Goal: Task Accomplishment & Management: Manage account settings

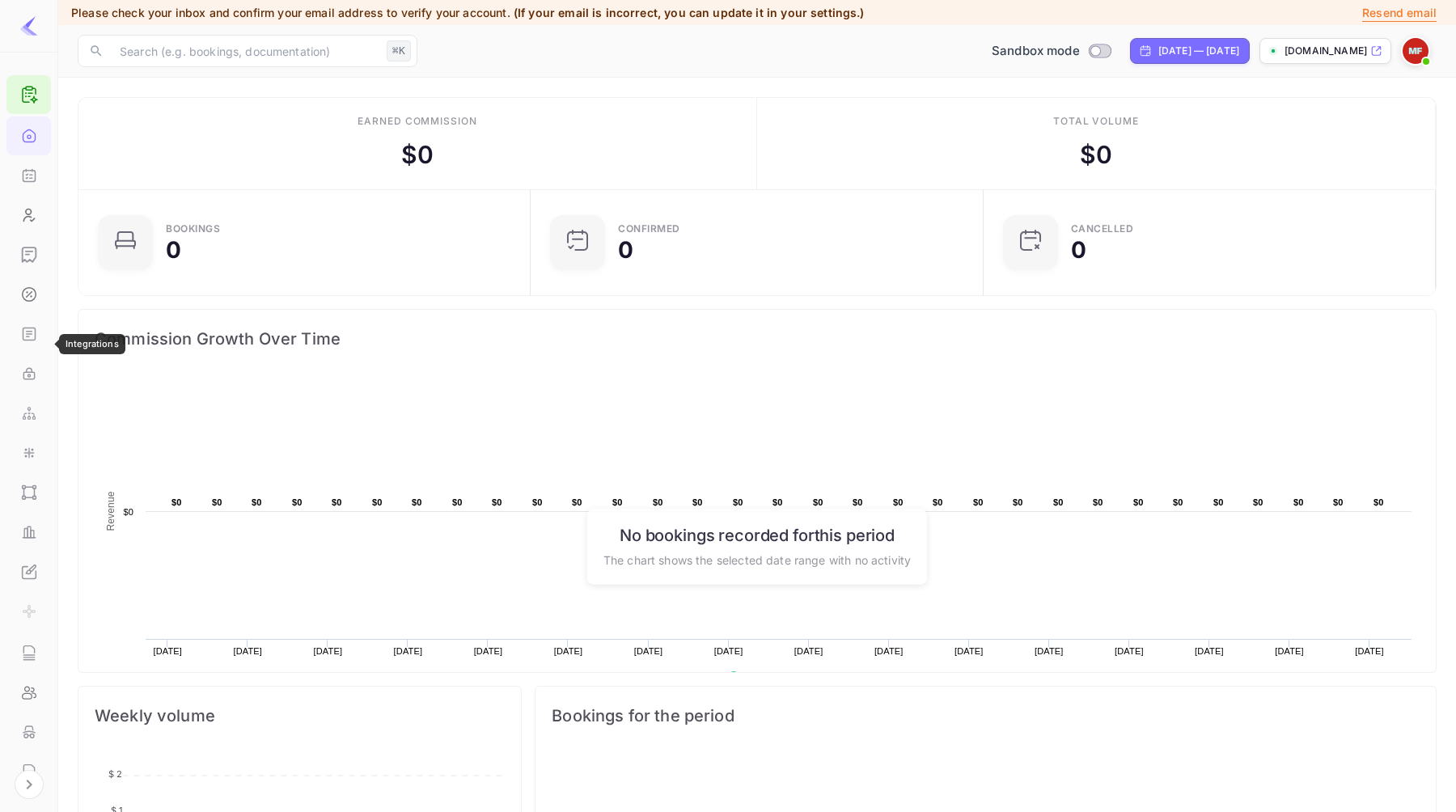
scroll to position [109, 0]
click at [26, 587] on icon "Team management" at bounding box center [29, 584] width 16 height 16
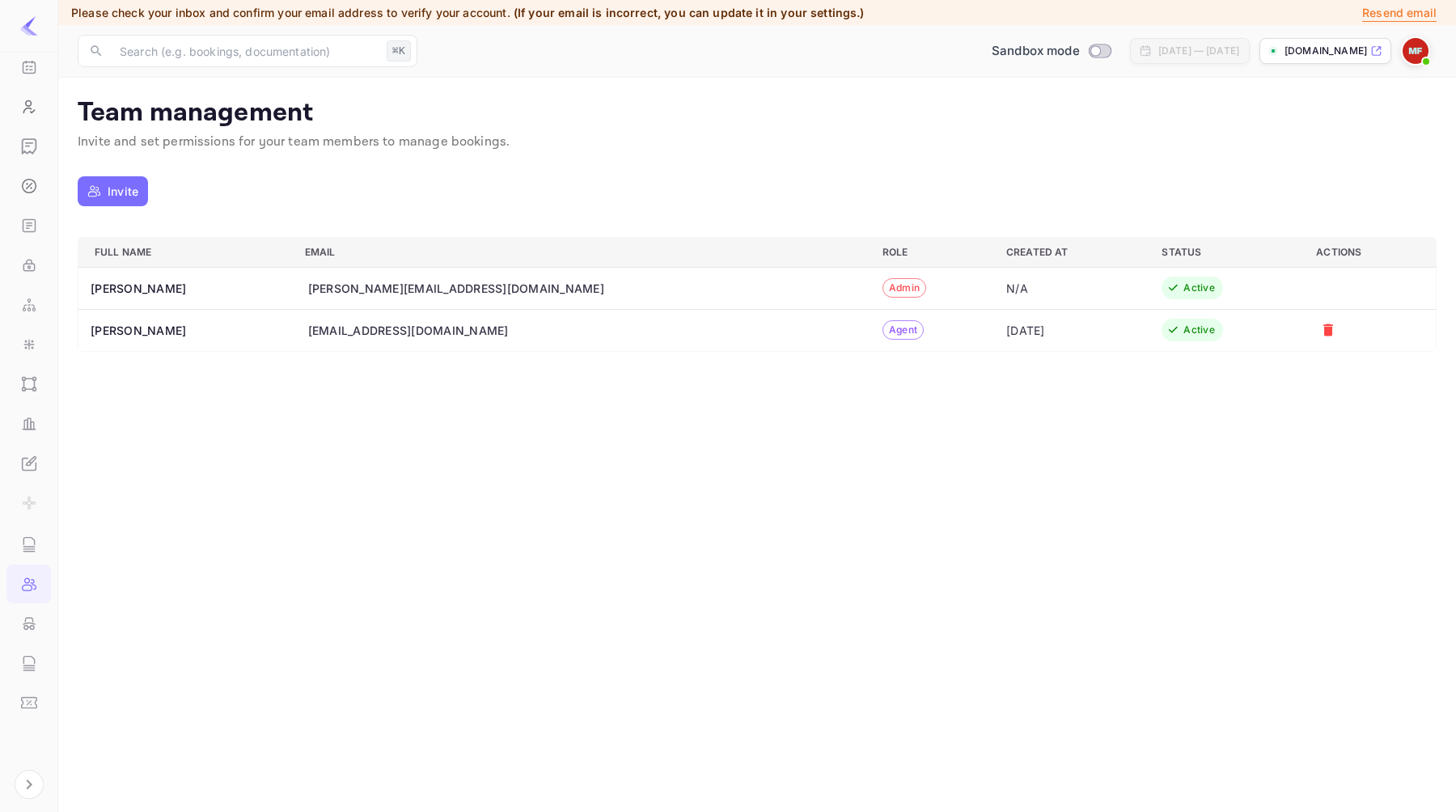
click at [883, 290] on span "Admin" at bounding box center [904, 288] width 42 height 15
click at [1086, 149] on p "Invite and set permissions for your team members to manage bookings." at bounding box center [757, 142] width 1359 height 19
click at [1420, 48] on img at bounding box center [1415, 51] width 26 height 26
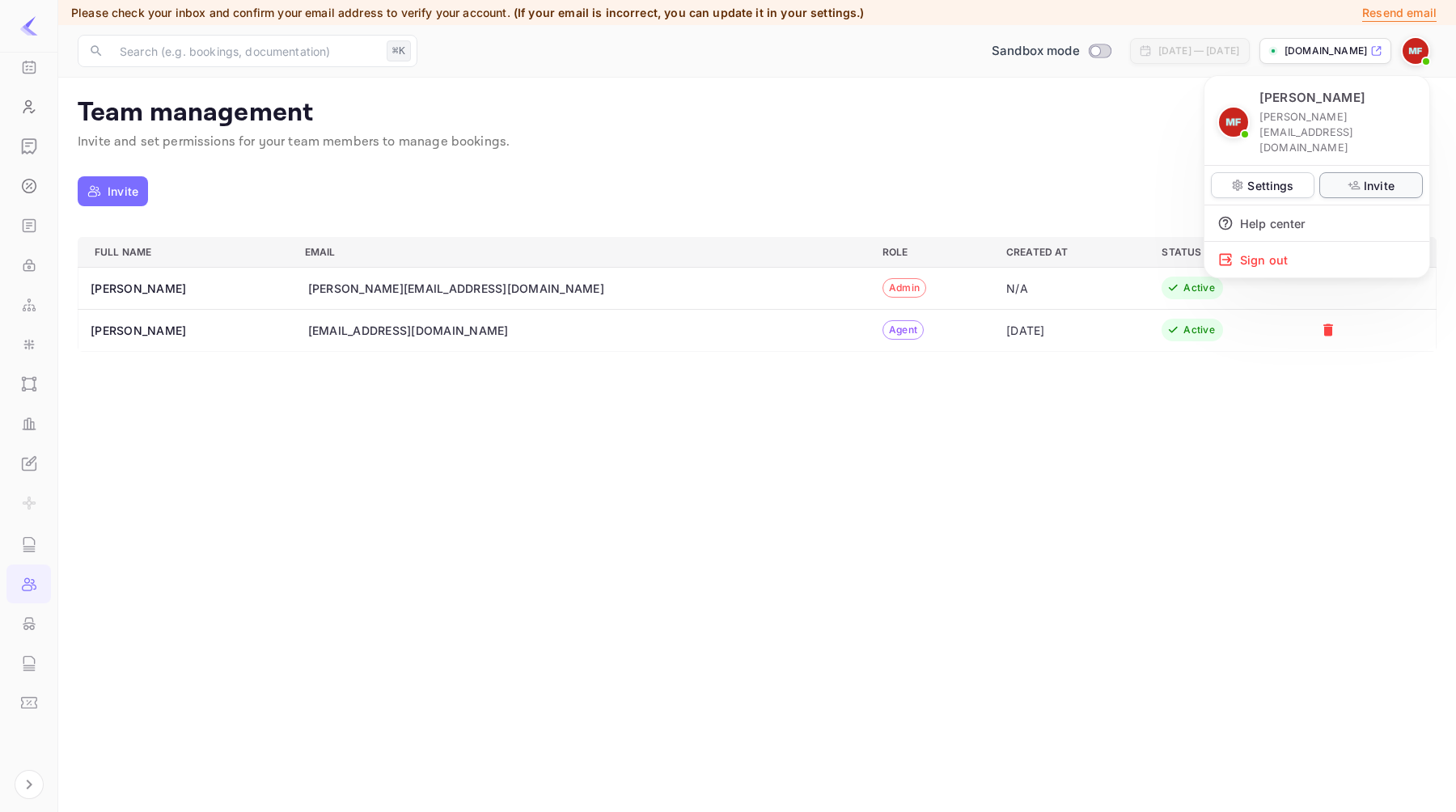
click at [1369, 177] on p "Invite" at bounding box center [1378, 186] width 31 height 17
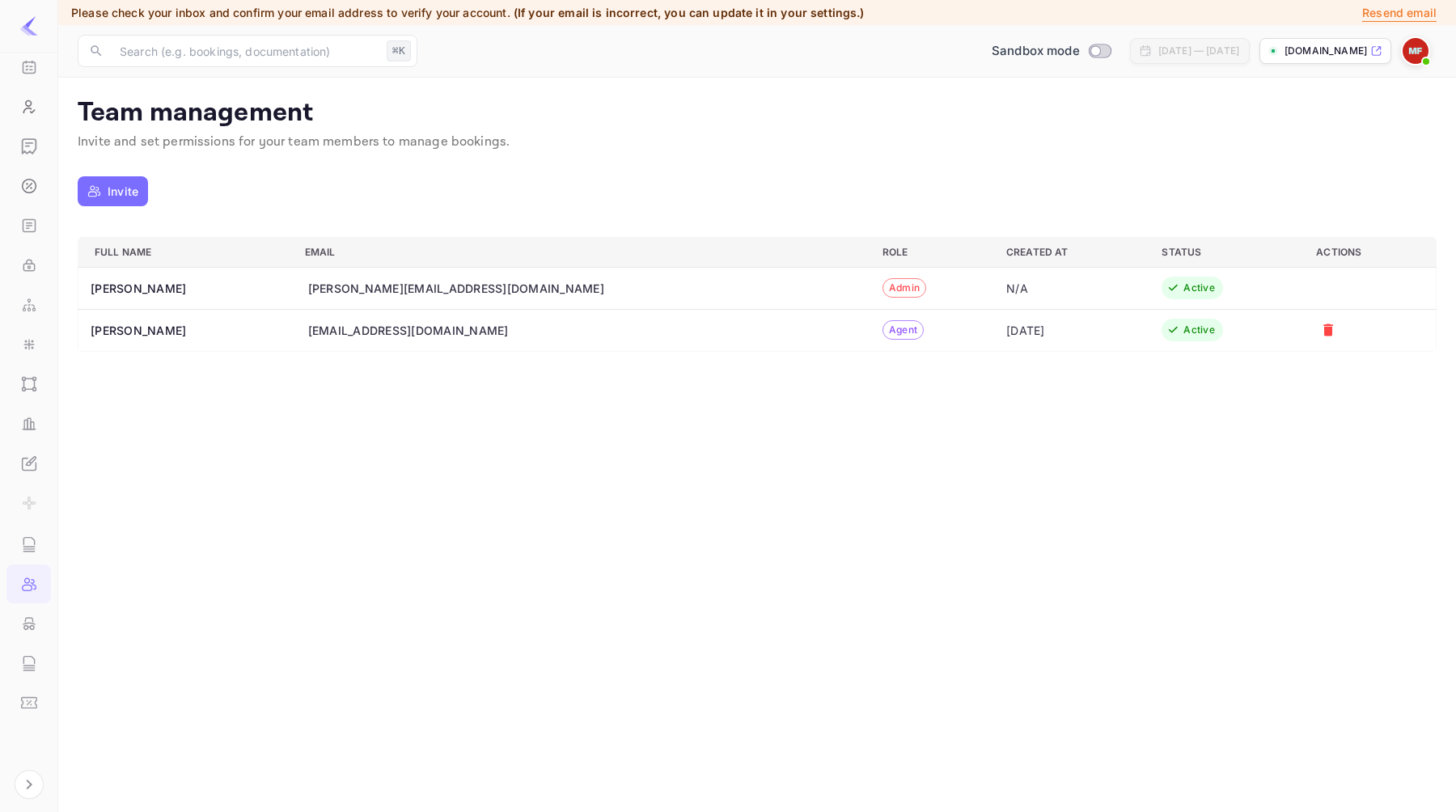
click at [765, 220] on div "Invite Full name Email Role Created At Status Actions [PERSON_NAME] [PERSON_NAM…" at bounding box center [757, 262] width 1359 height 180
click at [1426, 25] on div "​ ⌘K ​ Sandbox mode [DATE] — [DATE] [DOMAIN_NAME]" at bounding box center [757, 51] width 1398 height 52
click at [1415, 46] on img at bounding box center [1415, 51] width 26 height 26
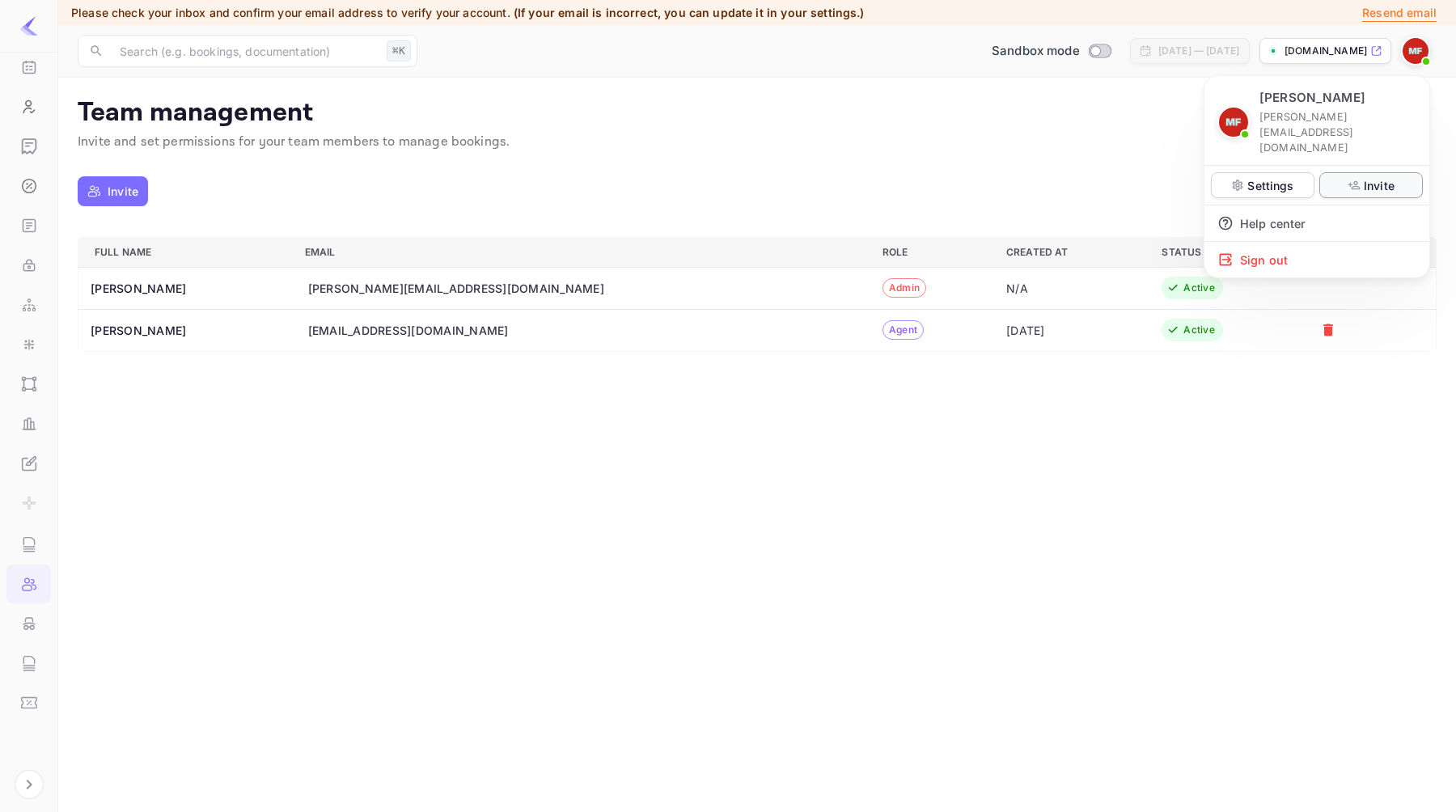
click at [1350, 179] on icon at bounding box center [1354, 186] width 13 height 13
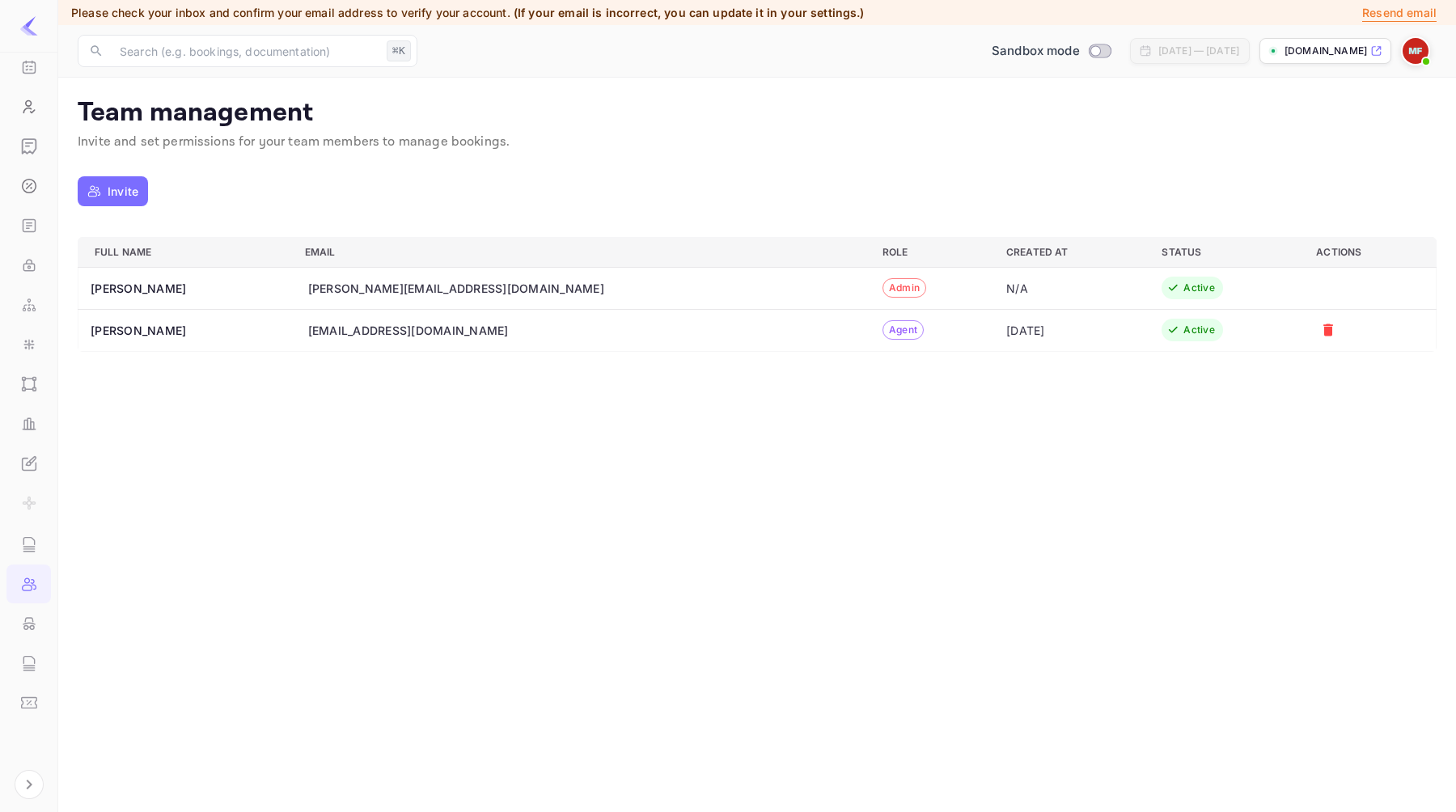
click at [146, 177] on div "Invite" at bounding box center [757, 191] width 1359 height 40
click at [138, 186] on button "Invite" at bounding box center [113, 191] width 71 height 30
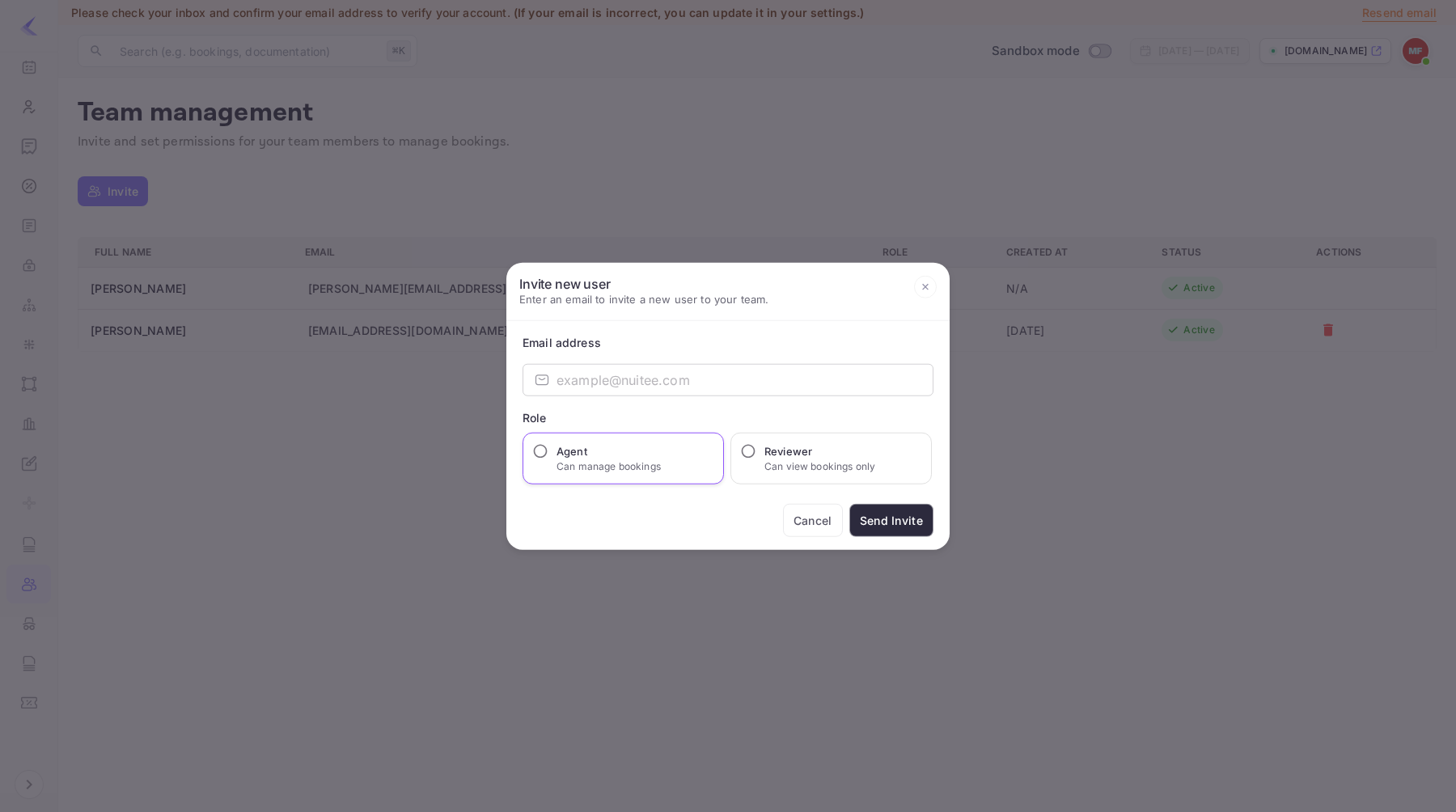
click at [668, 448] on div "Agent Can manage bookings" at bounding box center [623, 458] width 201 height 52
click at [681, 401] on div "Email address ​ ​ Role Agent Can manage bookings Reviewer Can view bookings onl…" at bounding box center [728, 435] width 444 height 229
click at [694, 387] on input "email" at bounding box center [745, 380] width 377 height 32
click at [926, 285] on icon at bounding box center [925, 287] width 6 height 6
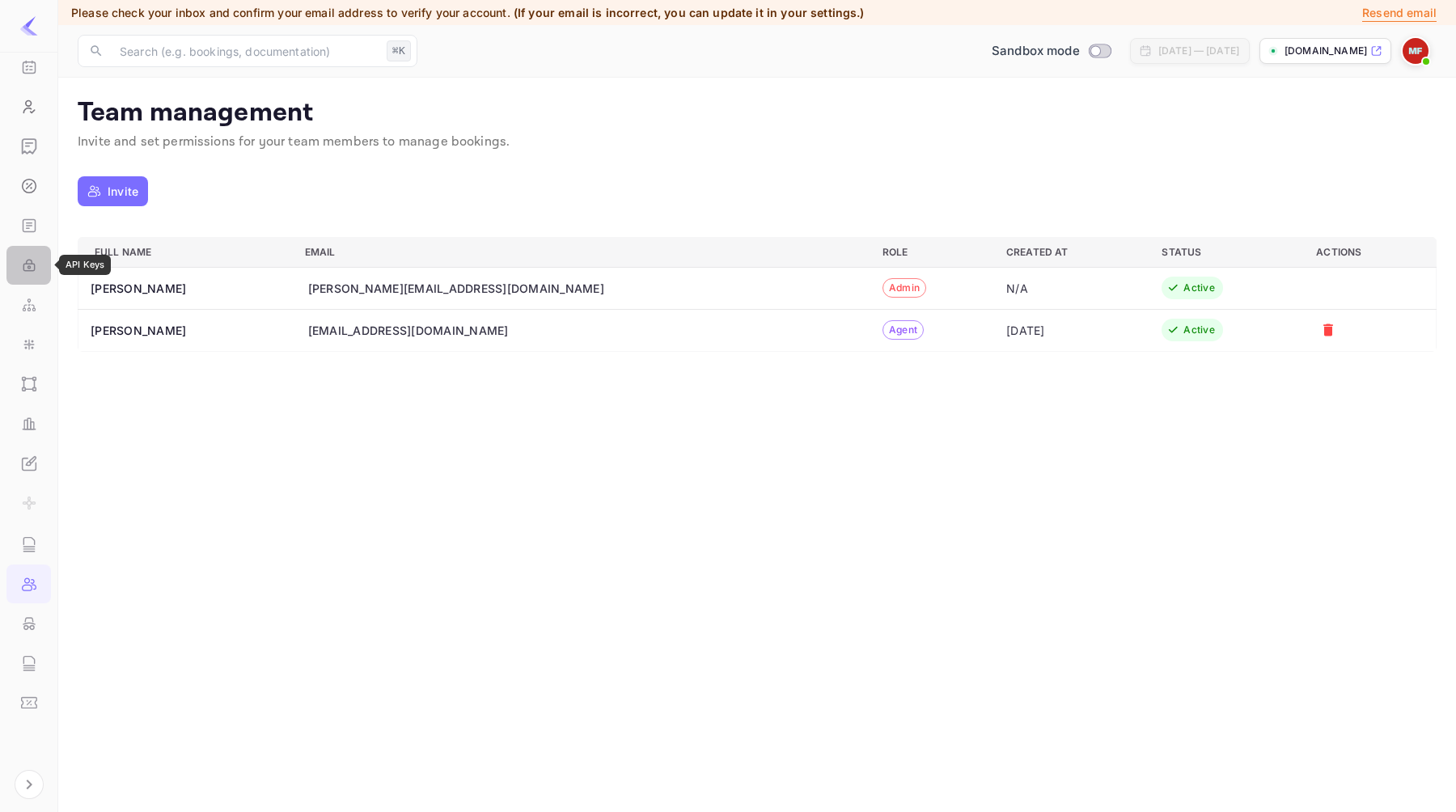
click at [28, 267] on circle "API Keys" at bounding box center [29, 267] width 3 height 3
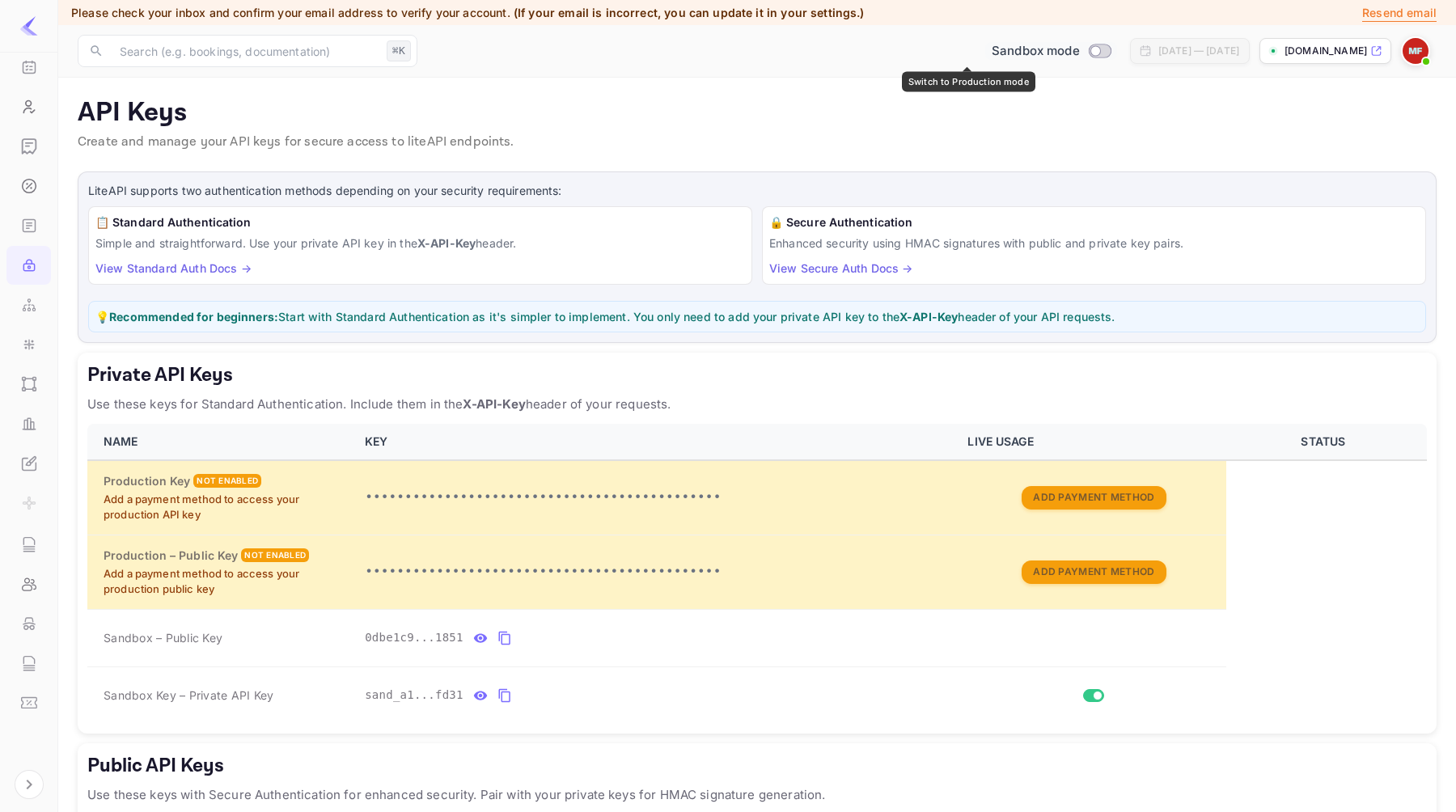
click at [1079, 50] on input "Switch to Production mode" at bounding box center [1095, 50] width 32 height 10
checkbox input "false"
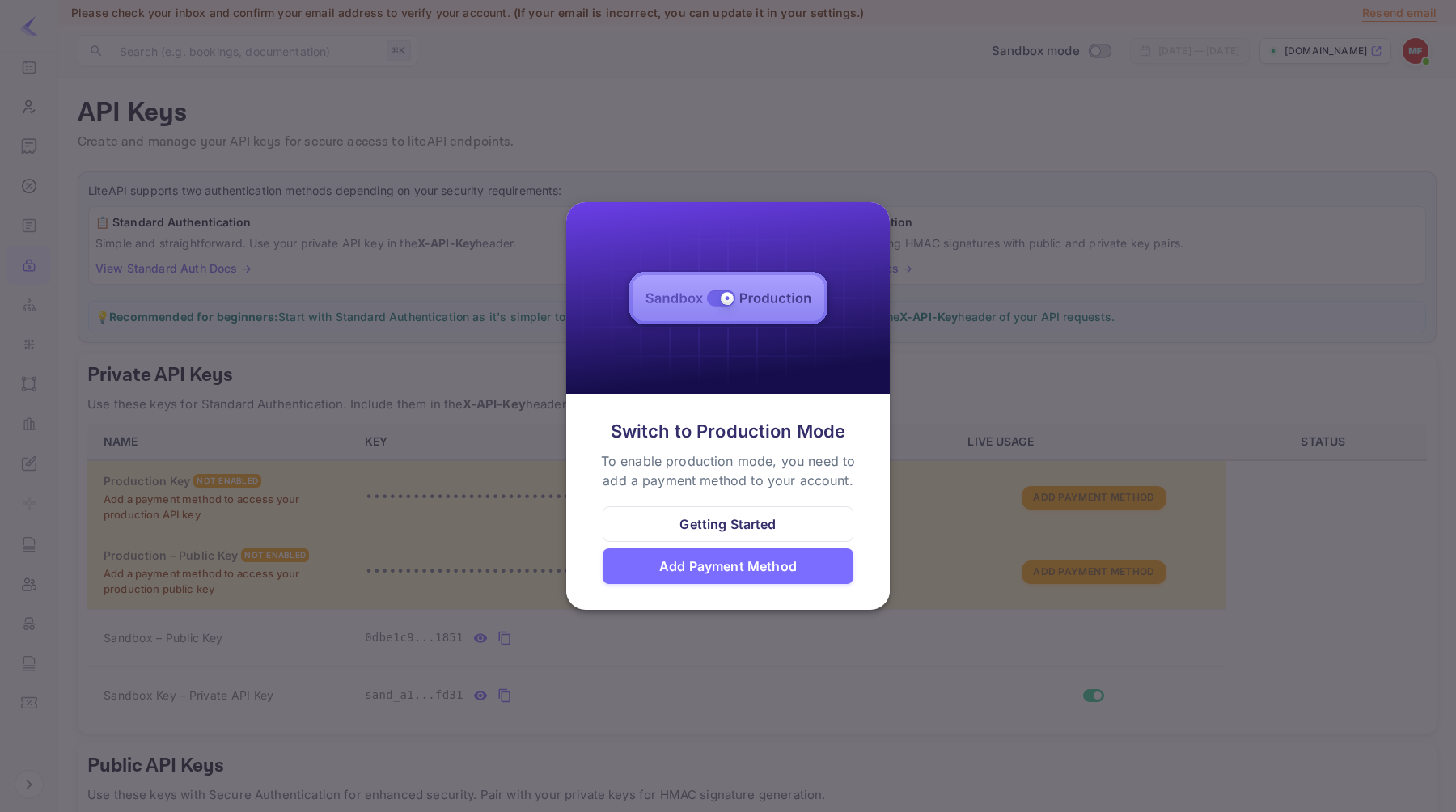
click at [851, 98] on div at bounding box center [728, 406] width 1456 height 812
